Goal: Information Seeking & Learning: Learn about a topic

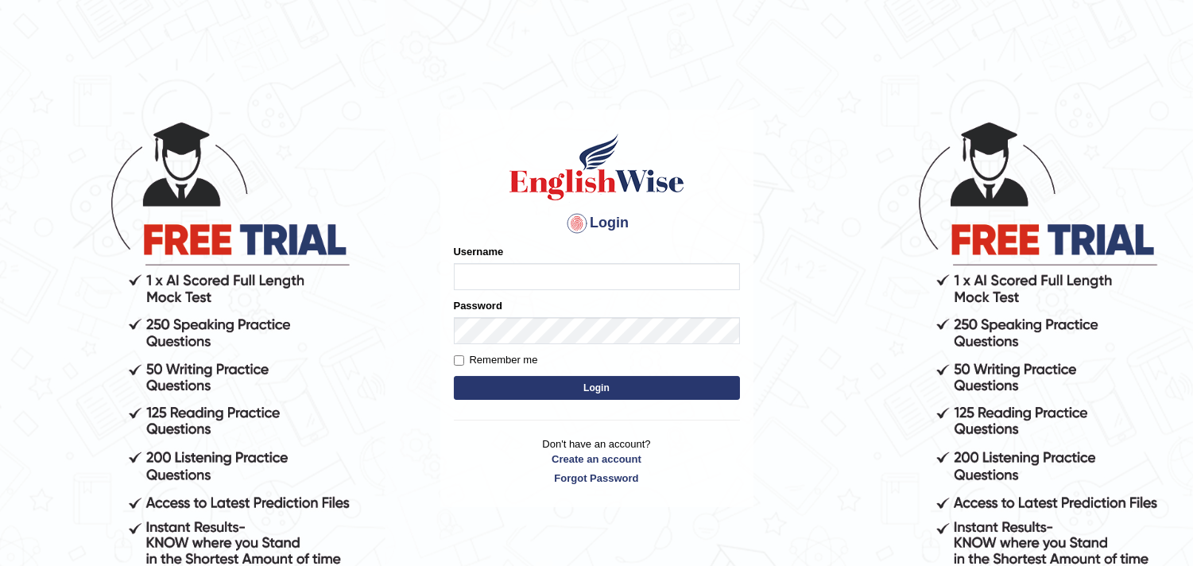
type input "Dheeraj7717"
click at [582, 383] on button "Login" at bounding box center [597, 388] width 286 height 24
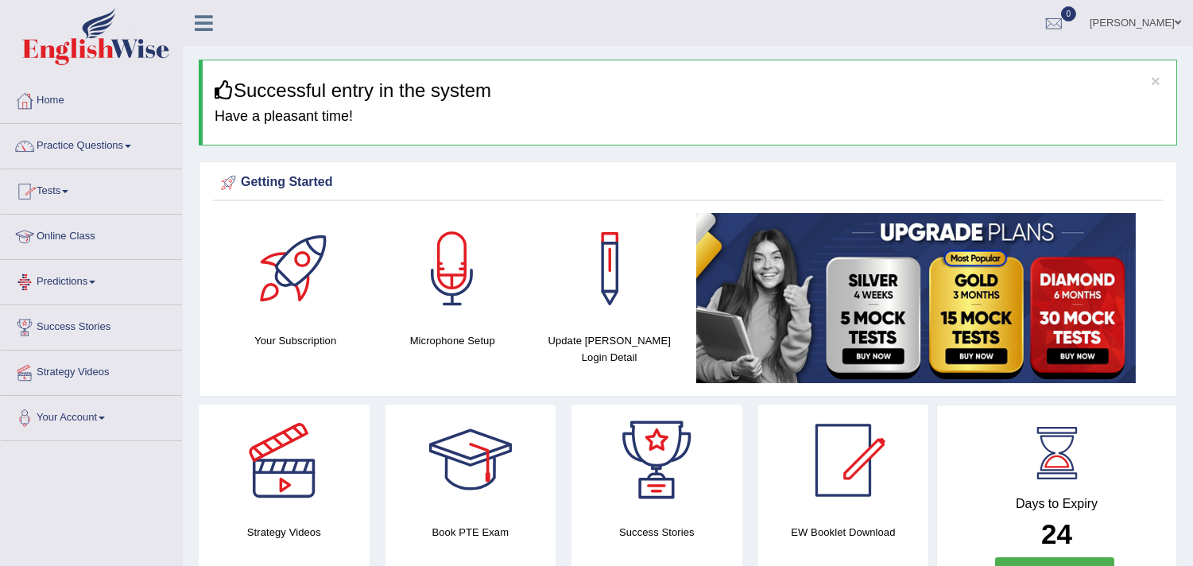
click at [49, 235] on link "Online Class" at bounding box center [91, 235] width 181 height 40
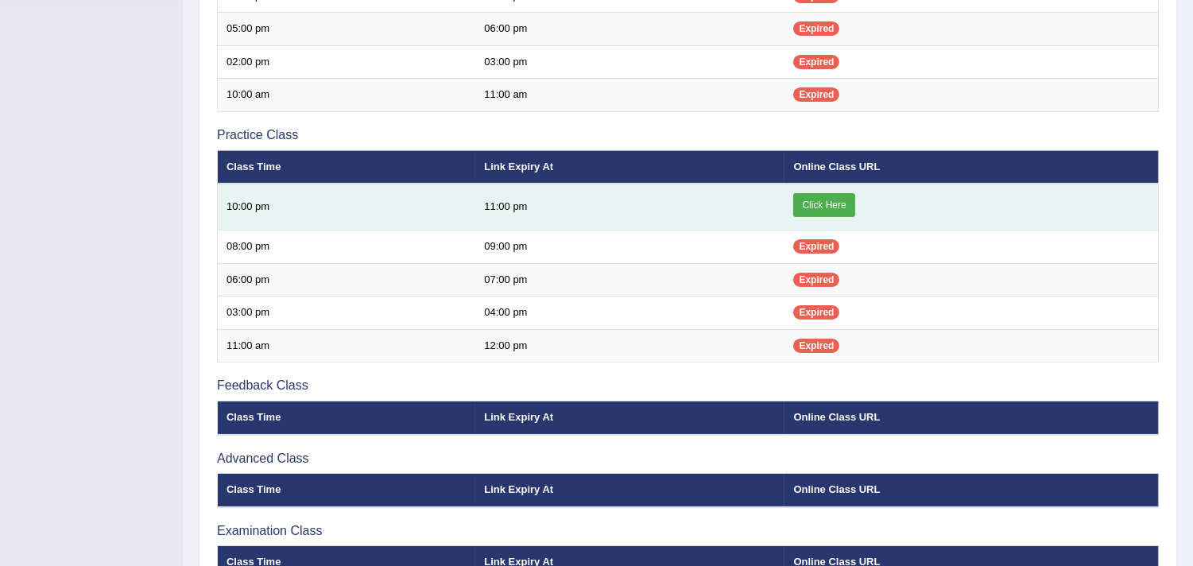
click at [806, 196] on link "Click Here" at bounding box center [823, 205] width 61 height 24
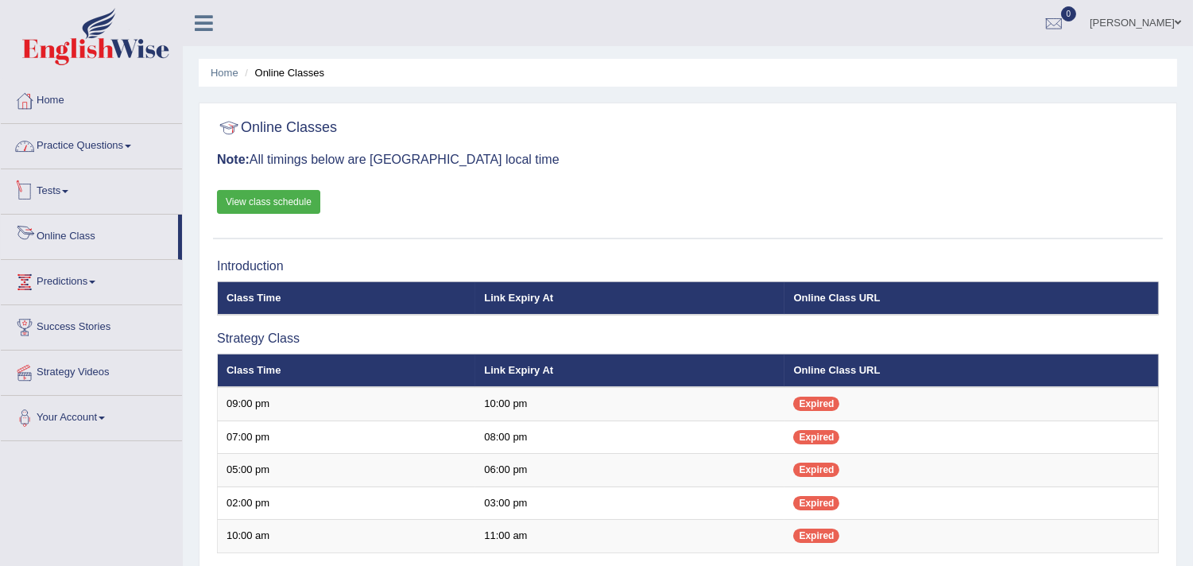
click at [43, 143] on link "Practice Questions" at bounding box center [91, 144] width 181 height 40
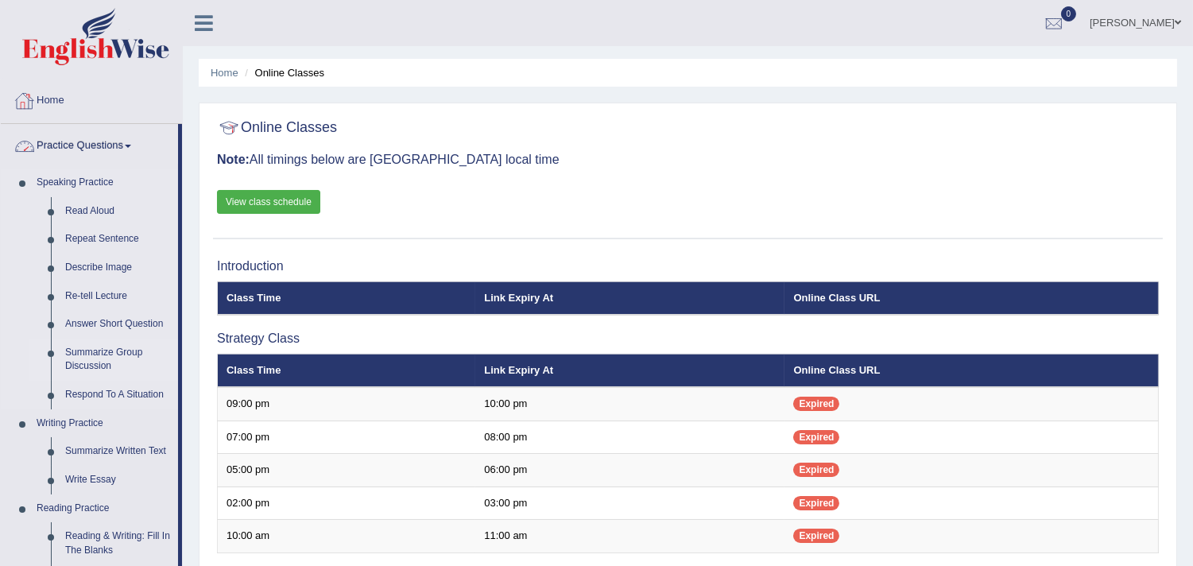
scroll to position [294, 0]
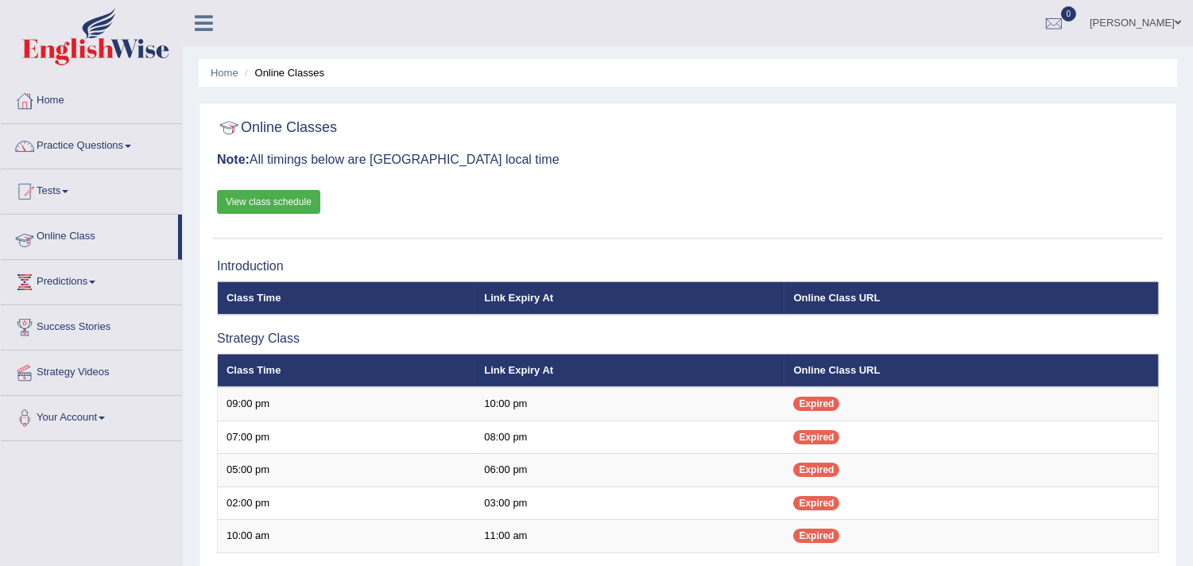
click at [76, 238] on link "Online Class" at bounding box center [89, 235] width 177 height 40
click at [86, 147] on link "Practice Questions" at bounding box center [91, 144] width 181 height 40
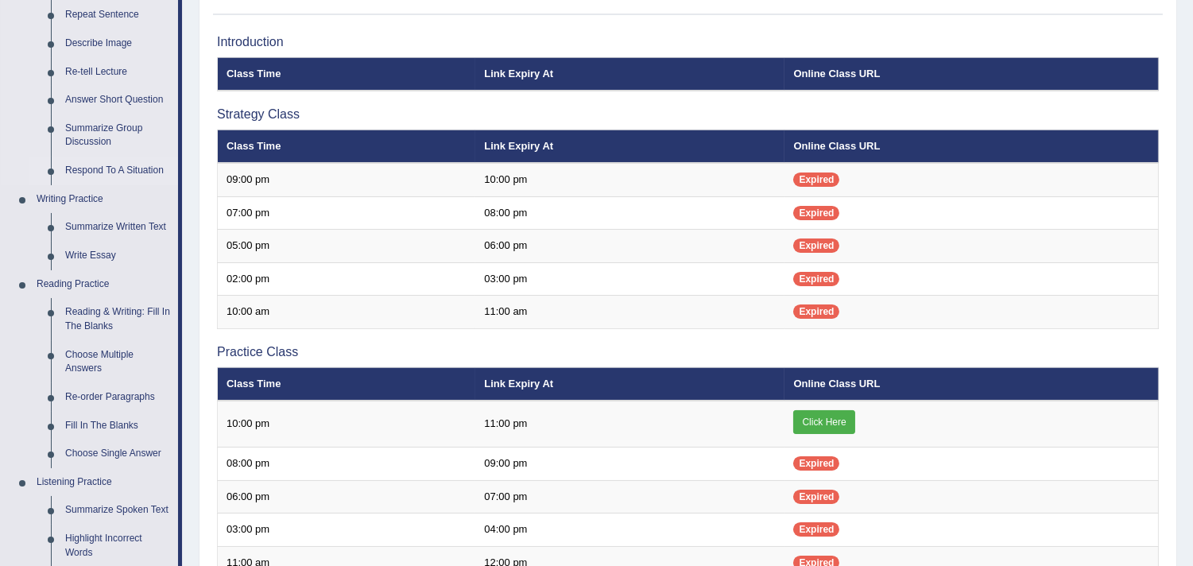
scroll to position [589, 0]
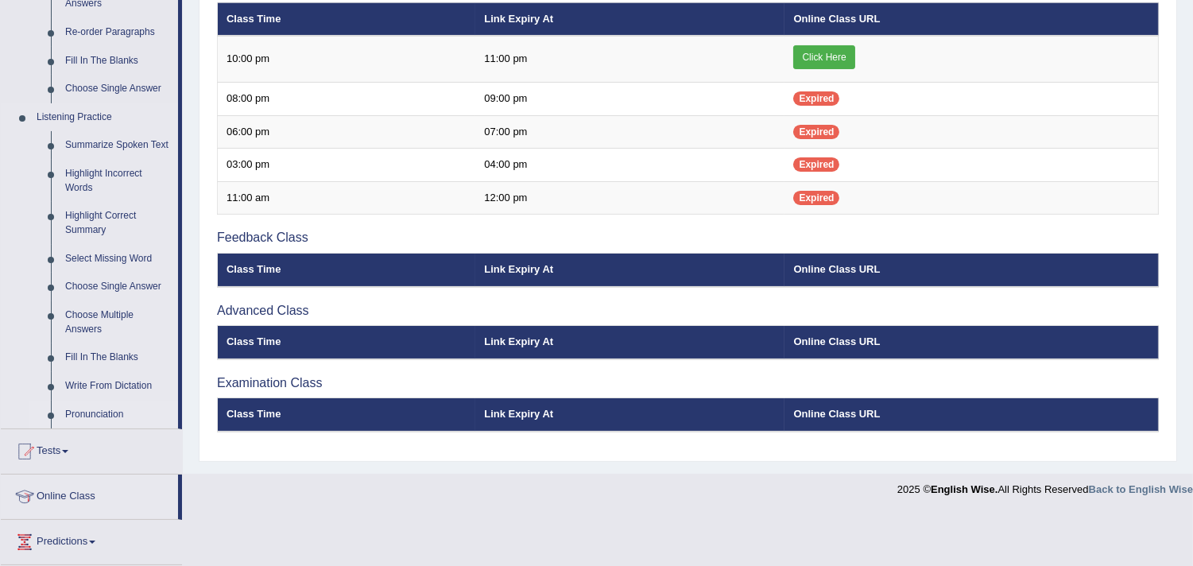
click at [78, 409] on link "Pronunciation" at bounding box center [118, 415] width 120 height 29
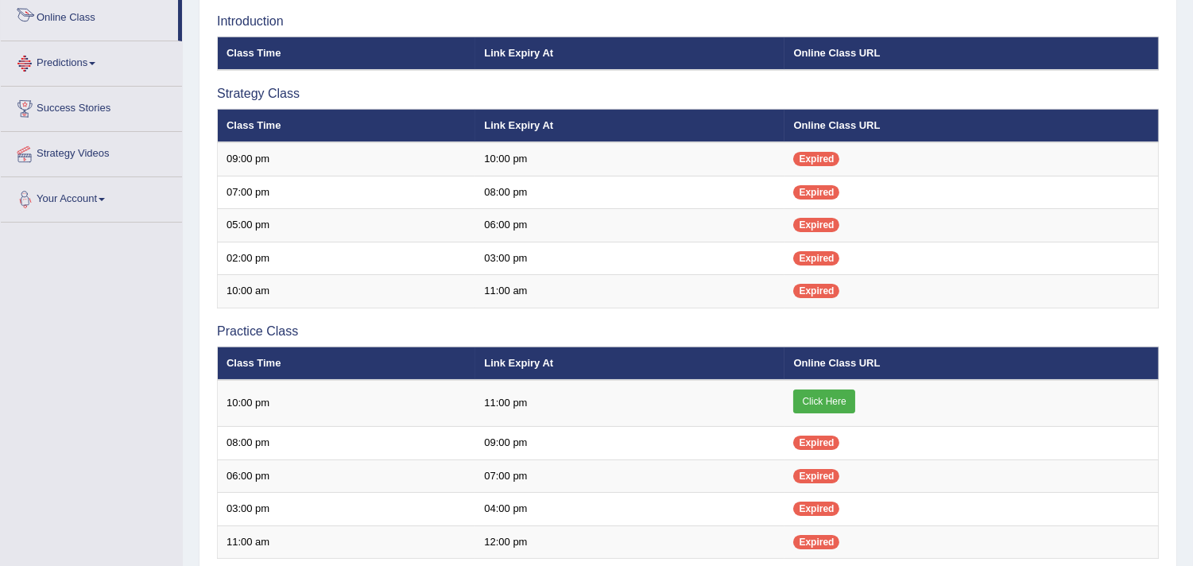
scroll to position [397, 0]
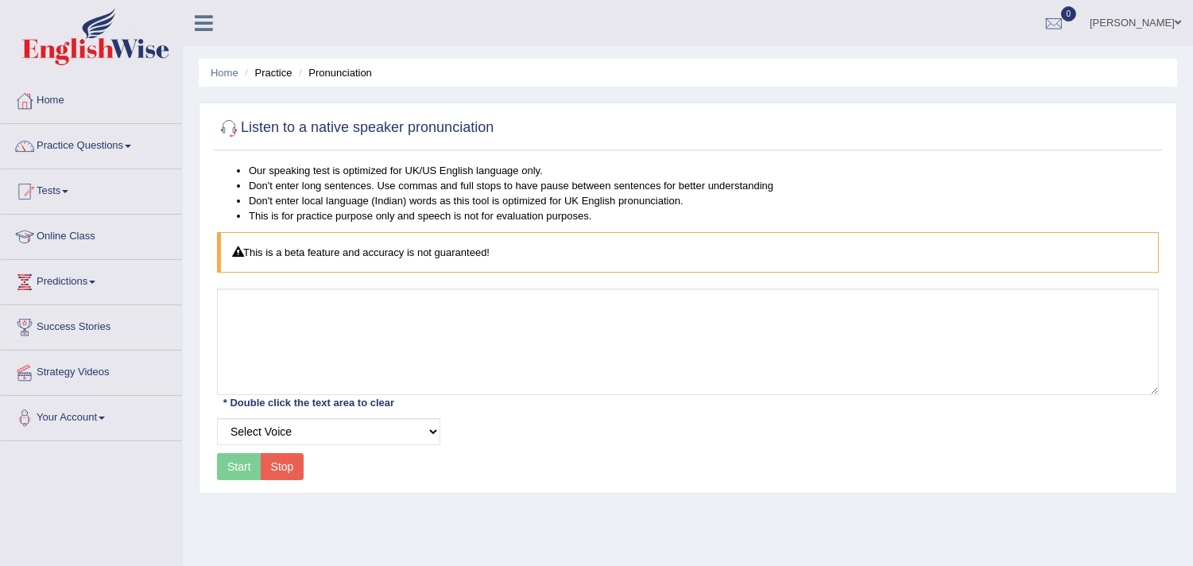
click at [237, 462] on div "Start Stop" at bounding box center [260, 466] width 87 height 27
click at [321, 426] on select "Select Voice" at bounding box center [328, 431] width 223 height 27
click at [439, 435] on select "Select Voice" at bounding box center [328, 431] width 223 height 27
click at [429, 433] on select "Select Voice" at bounding box center [328, 431] width 223 height 27
click at [217, 418] on select "Select Voice" at bounding box center [328, 431] width 223 height 27
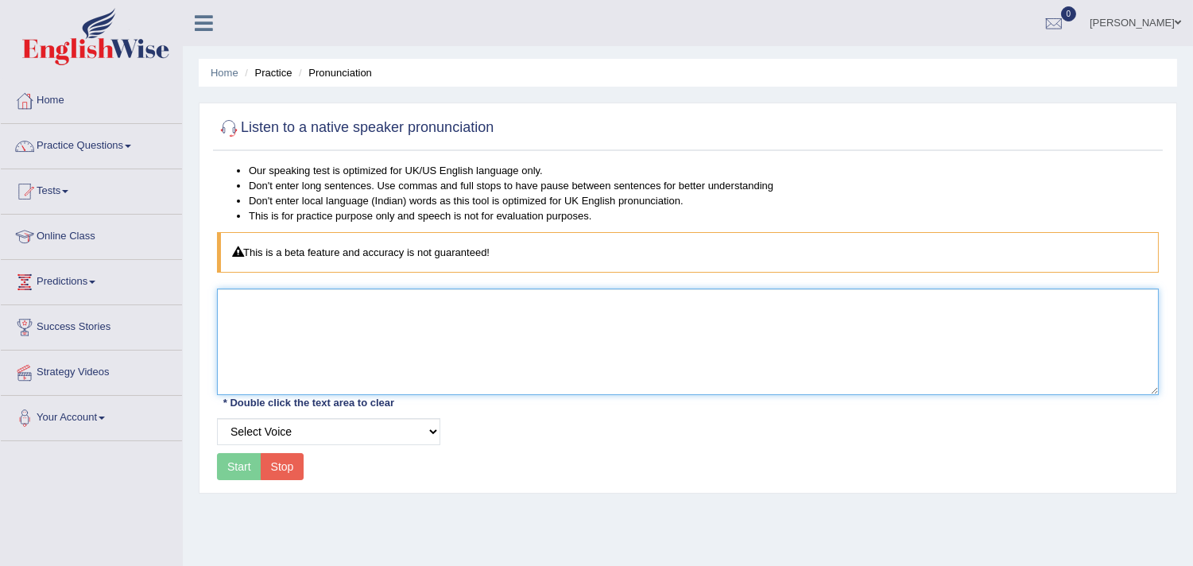
click at [446, 289] on textarea at bounding box center [688, 342] width 942 height 107
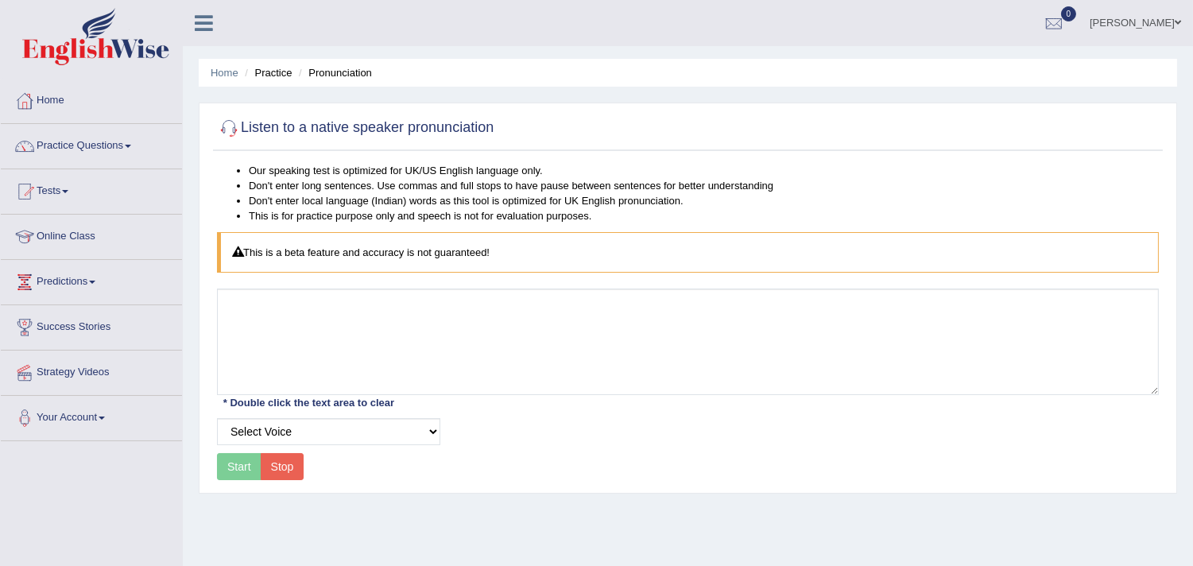
click at [234, 467] on div "Start Stop" at bounding box center [260, 466] width 87 height 27
click at [233, 466] on div "Start Stop" at bounding box center [260, 466] width 87 height 27
click at [235, 472] on div "Start Stop" at bounding box center [260, 466] width 87 height 27
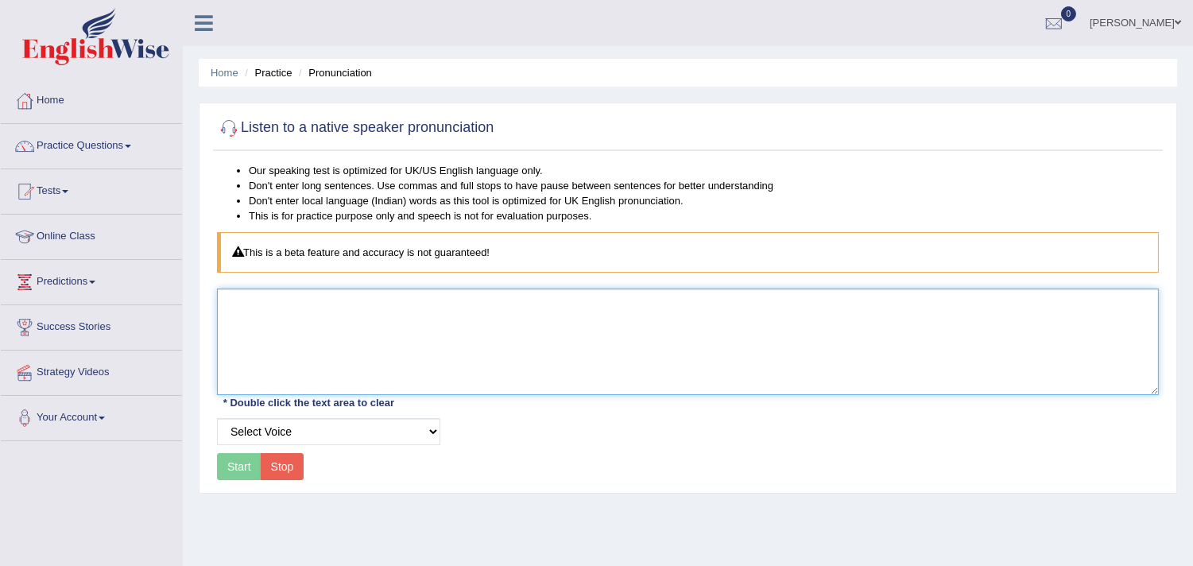
click at [494, 293] on textarea at bounding box center [688, 342] width 942 height 107
click at [428, 314] on textarea at bounding box center [688, 342] width 942 height 107
click at [331, 295] on textarea at bounding box center [688, 342] width 942 height 107
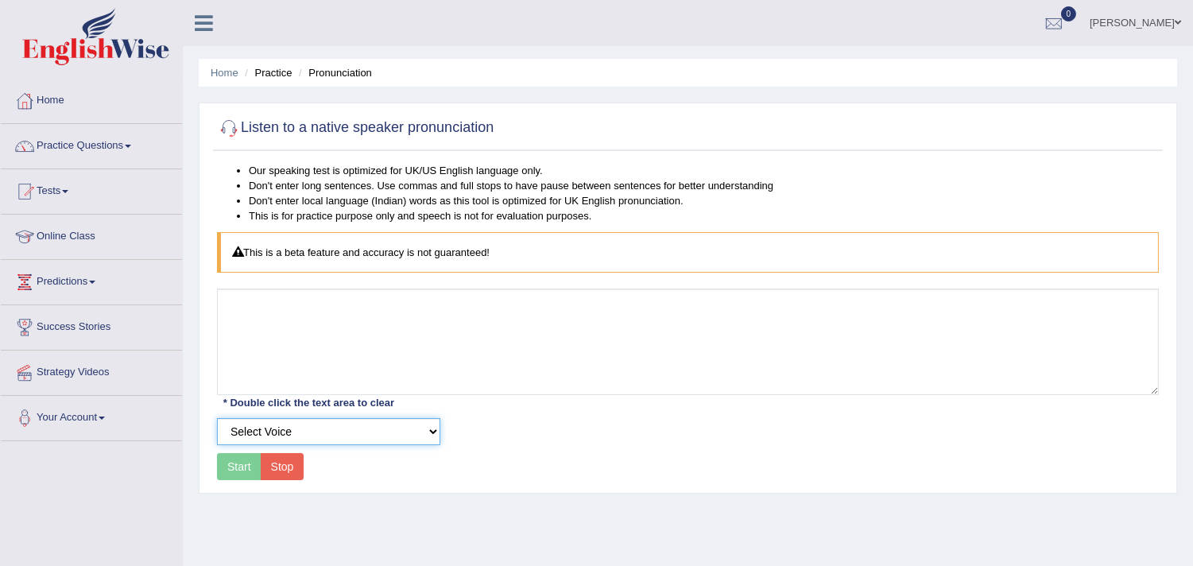
click at [405, 428] on select "Select Voice" at bounding box center [328, 431] width 223 height 27
click at [324, 72] on li "Pronunciation" at bounding box center [333, 72] width 77 height 15
click at [109, 146] on link "Practice Questions" at bounding box center [91, 144] width 181 height 40
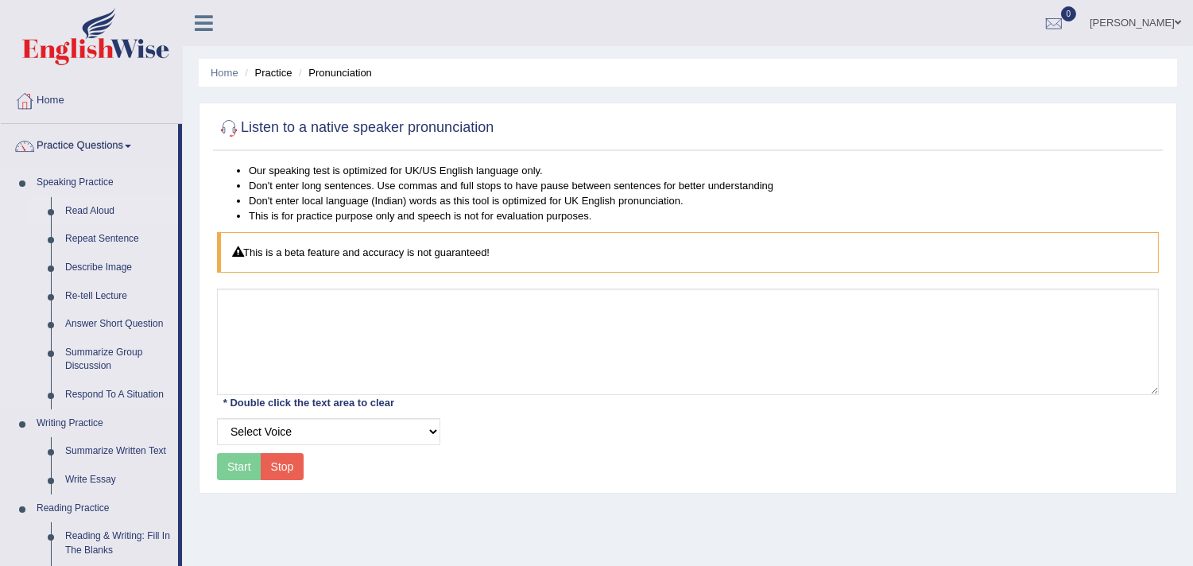
click at [79, 207] on link "Read Aloud" at bounding box center [118, 211] width 120 height 29
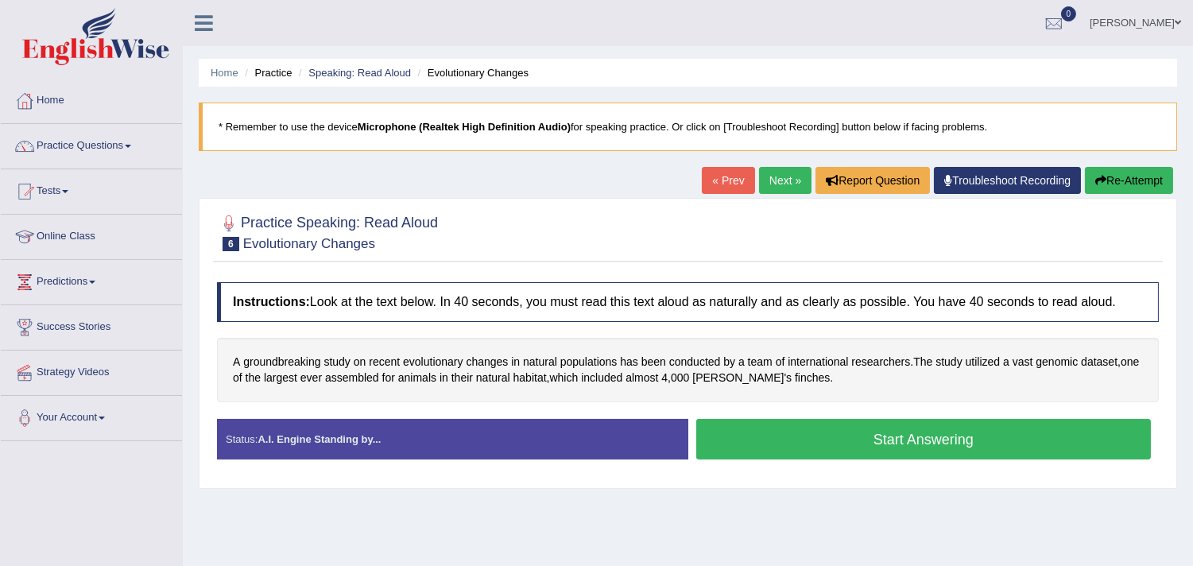
click at [761, 434] on button "Start Answering" at bounding box center [924, 439] width 456 height 41
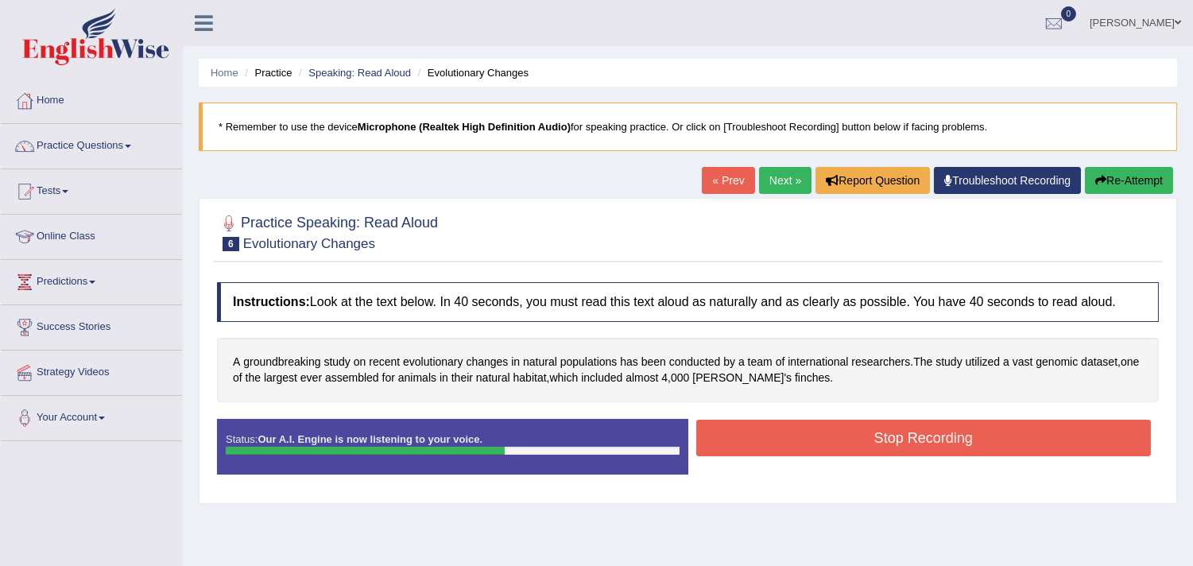
click at [807, 423] on button "Stop Recording" at bounding box center [924, 438] width 456 height 37
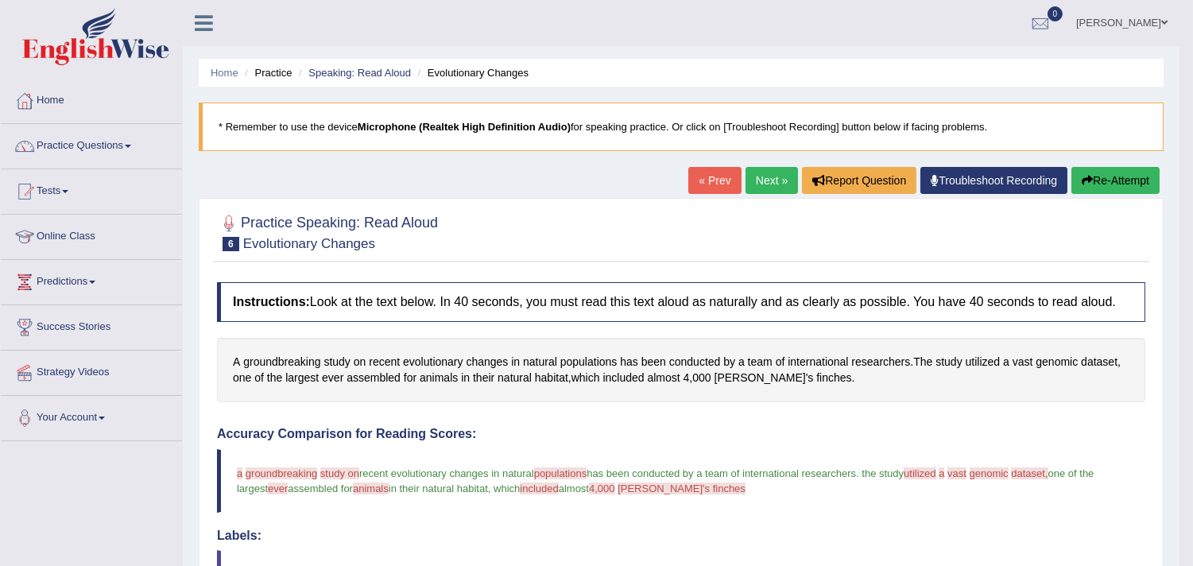
click at [273, 462] on blockquote "a ground groundbreaking breaking study on stadium recent evolutionary changes i…" at bounding box center [681, 481] width 929 height 64
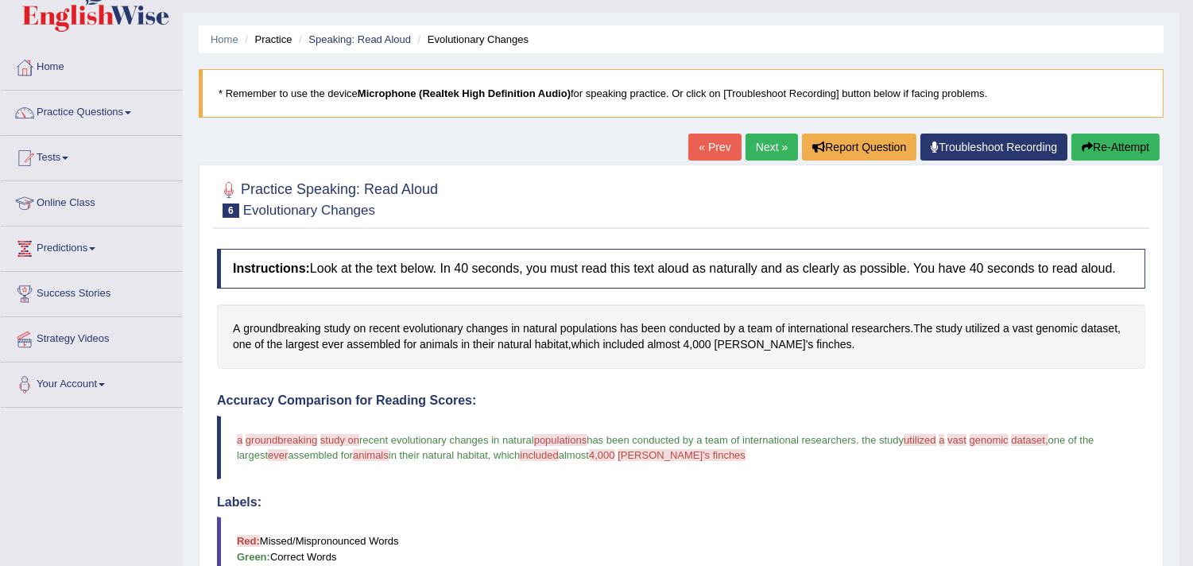
scroll to position [33, 0]
